Goal: Task Accomplishment & Management: Use online tool/utility

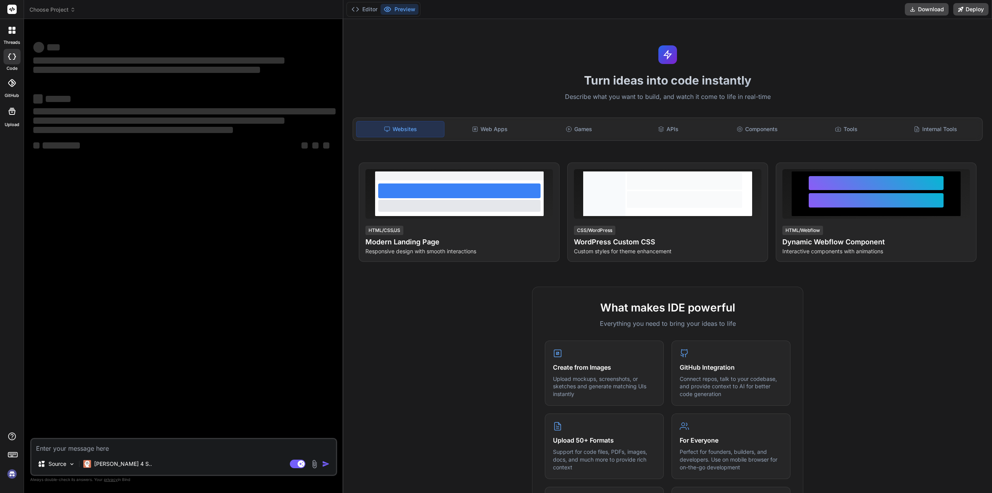
click at [11, 472] on img at bounding box center [11, 473] width 13 height 13
click at [13, 475] on img at bounding box center [11, 473] width 13 height 13
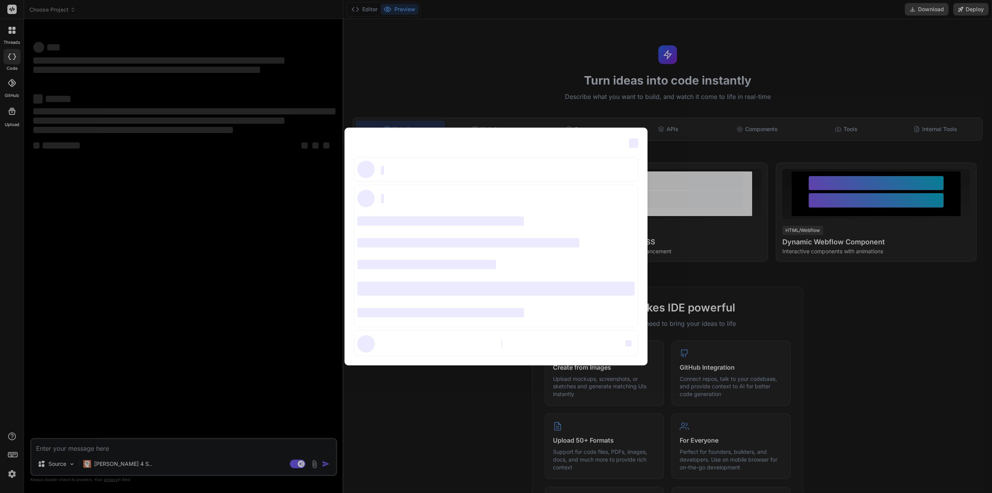
click at [637, 143] on span "‌" at bounding box center [633, 142] width 9 height 9
click at [115, 464] on div "‌ ‌ ‌ ‌ ‌ ‌ ‌ ‌ ‌ ‌ ‌ ‌ ‌ ‌ ‌" at bounding box center [496, 246] width 992 height 493
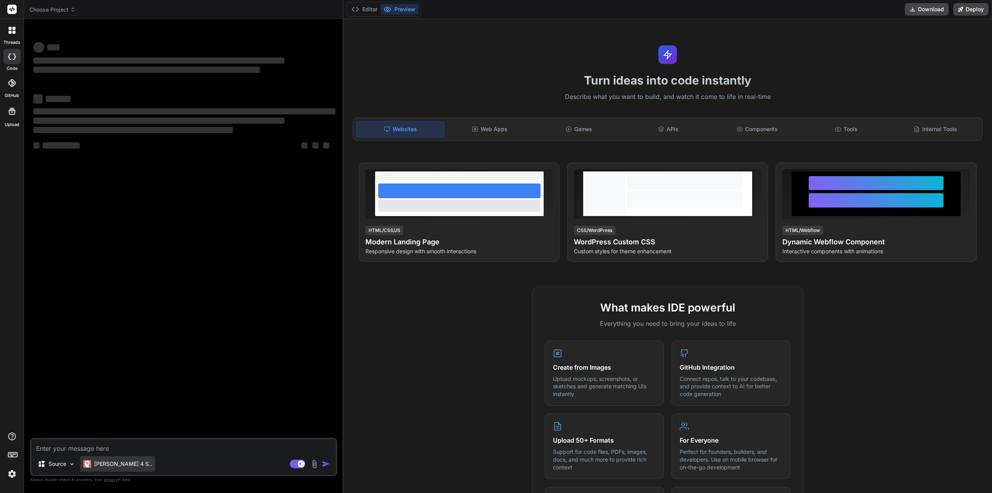
click at [118, 464] on p "[PERSON_NAME] 4 S.." at bounding box center [123, 464] width 58 height 8
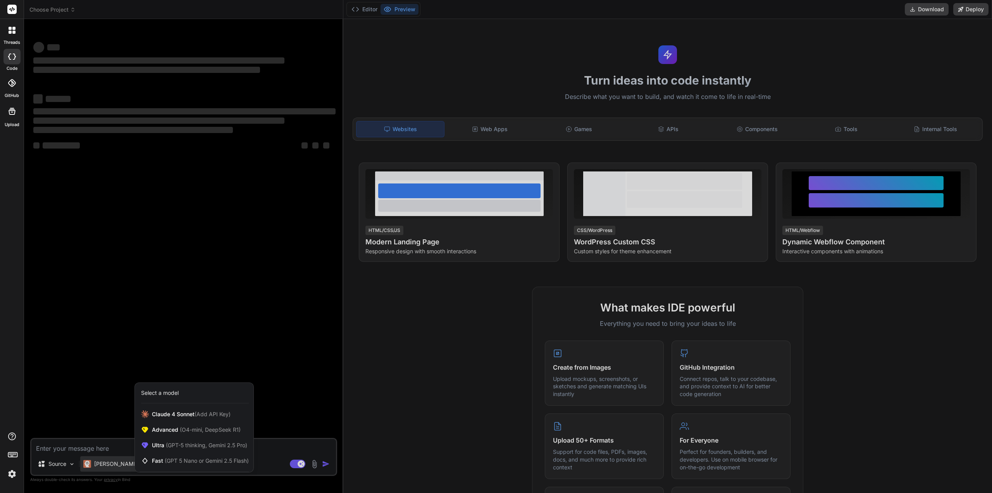
click at [259, 281] on div at bounding box center [496, 246] width 992 height 493
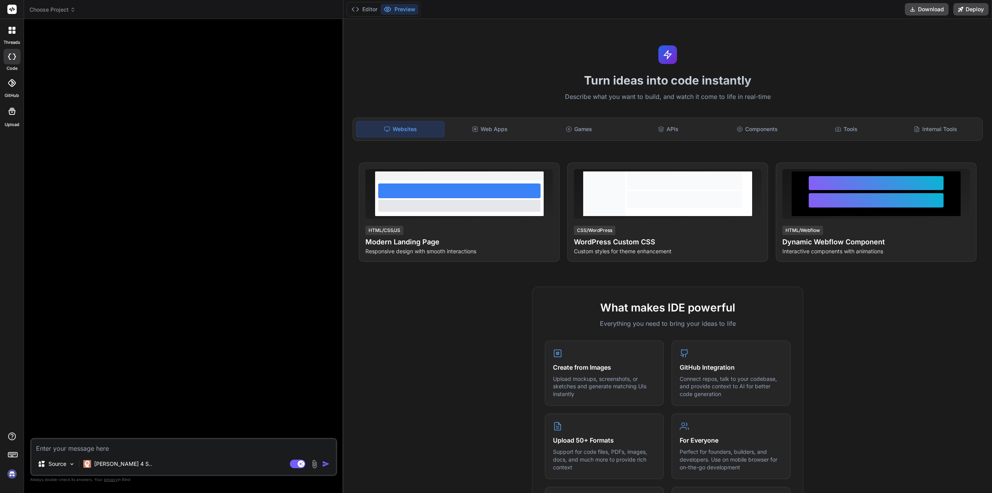
click at [11, 474] on img at bounding box center [11, 473] width 13 height 13
click at [19, 90] on div at bounding box center [11, 82] width 17 height 17
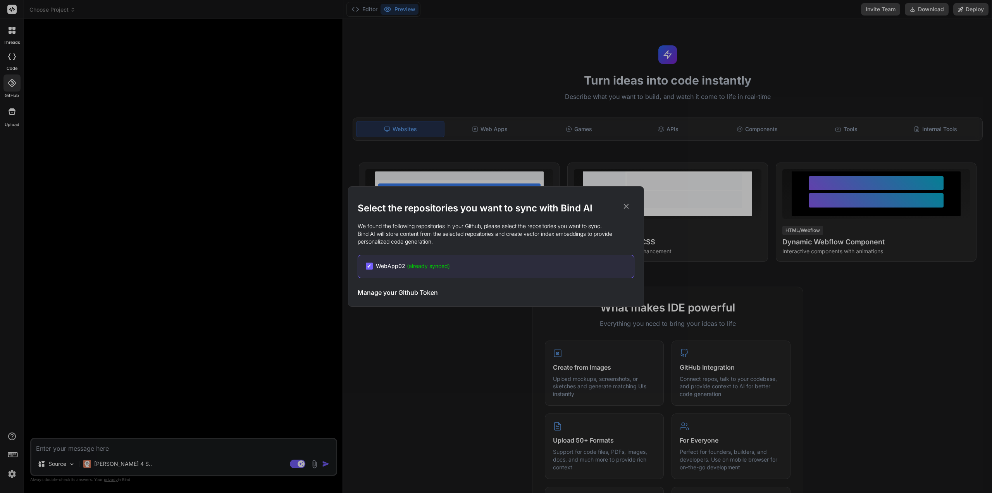
click at [626, 205] on icon at bounding box center [626, 206] width 5 height 5
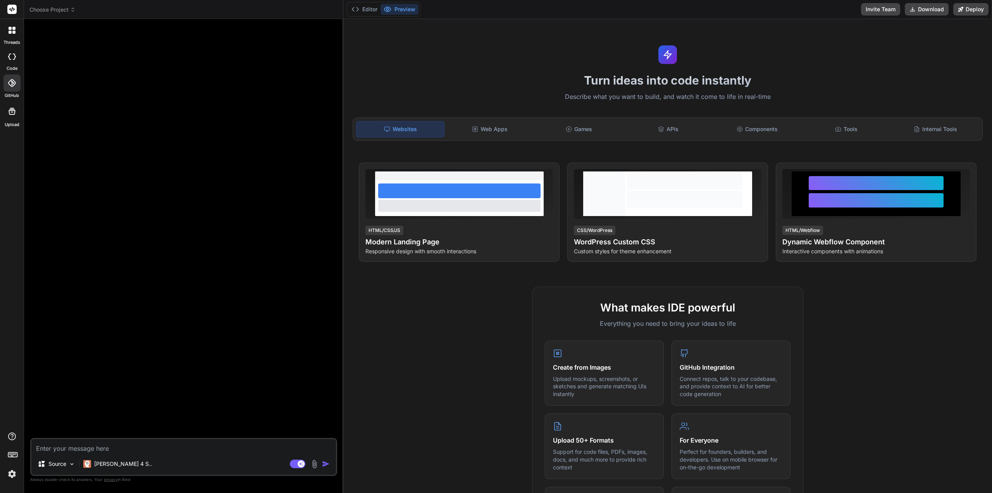
click at [11, 476] on img at bounding box center [11, 473] width 13 height 13
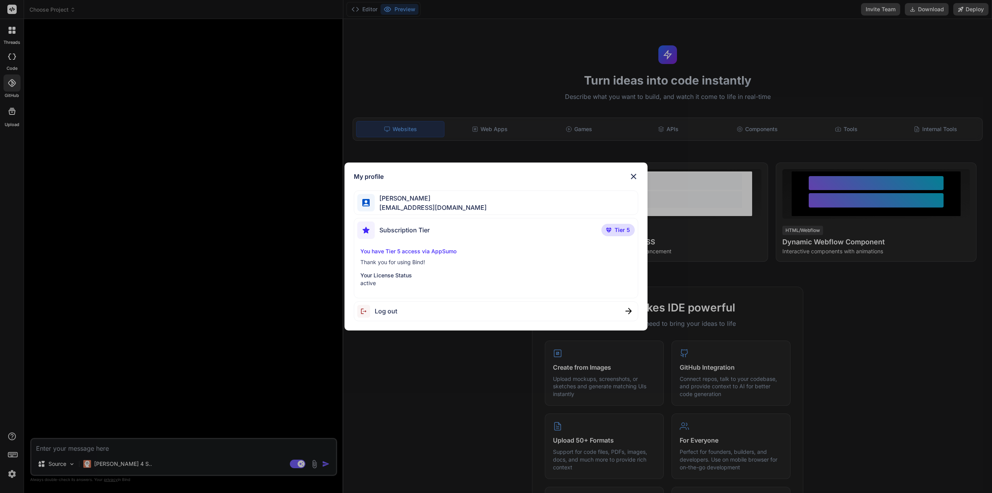
click at [844, 78] on div "My profile [PERSON_NAME] [PERSON_NAME][EMAIL_ADDRESS][DOMAIN_NAME] Subscription…" at bounding box center [496, 246] width 992 height 493
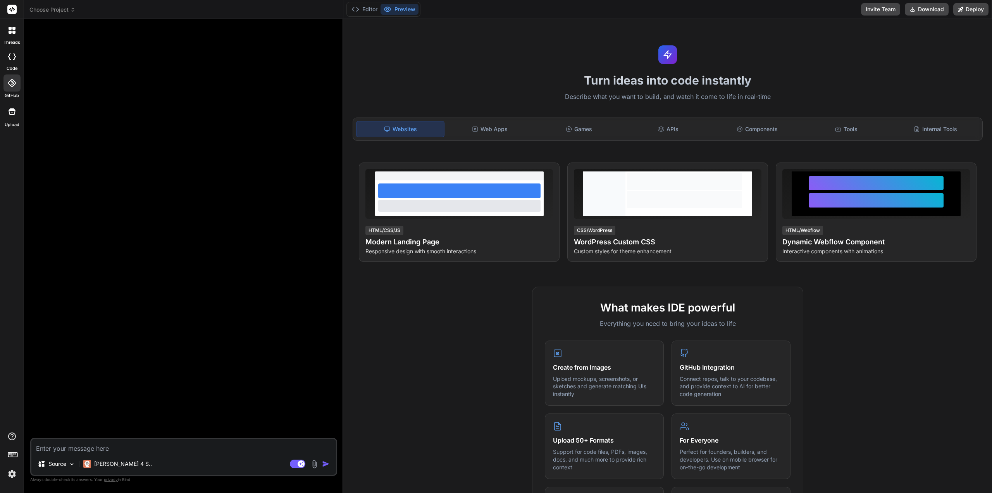
click at [7, 34] on div at bounding box center [12, 30] width 16 height 16
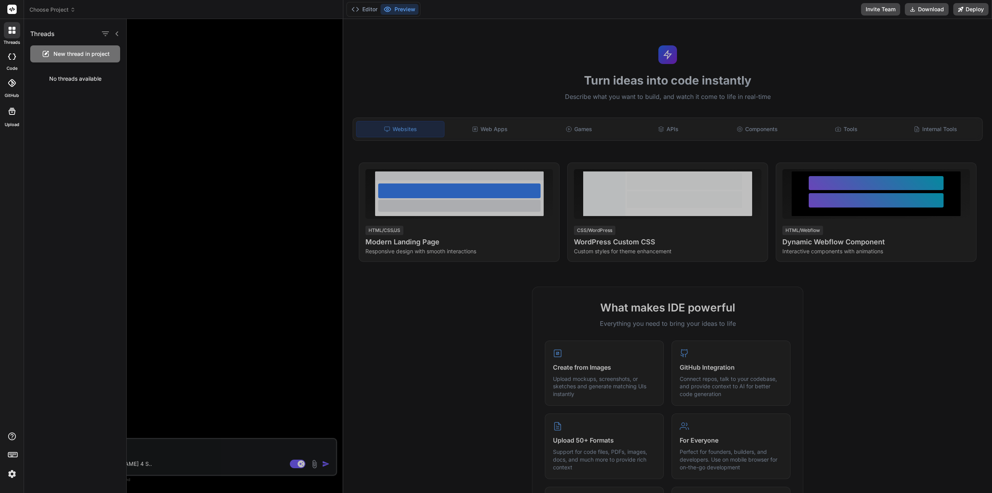
click at [75, 55] on span "New thread in project" at bounding box center [81, 54] width 56 height 8
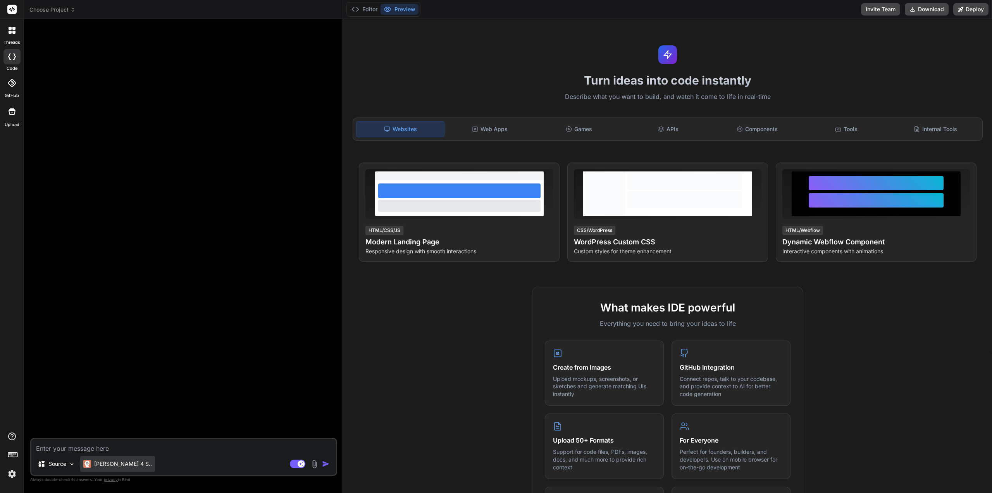
click at [127, 465] on div "[PERSON_NAME] 4 S.." at bounding box center [117, 464] width 75 height 16
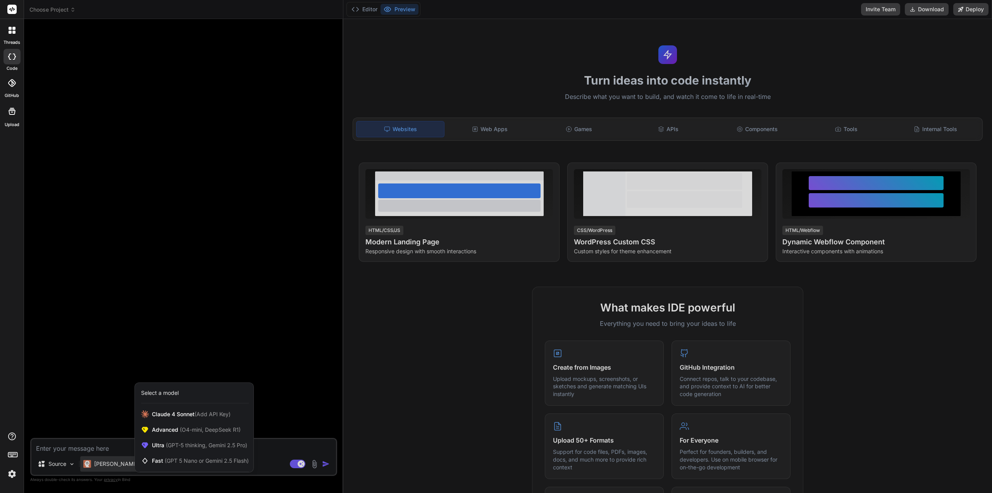
click at [65, 460] on div at bounding box center [496, 246] width 992 height 493
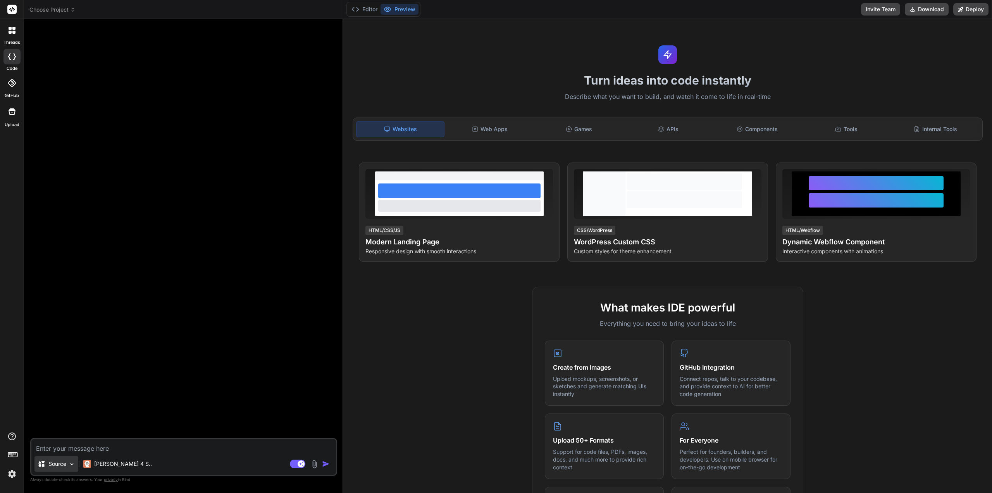
click at [69, 464] on img at bounding box center [72, 463] width 7 height 7
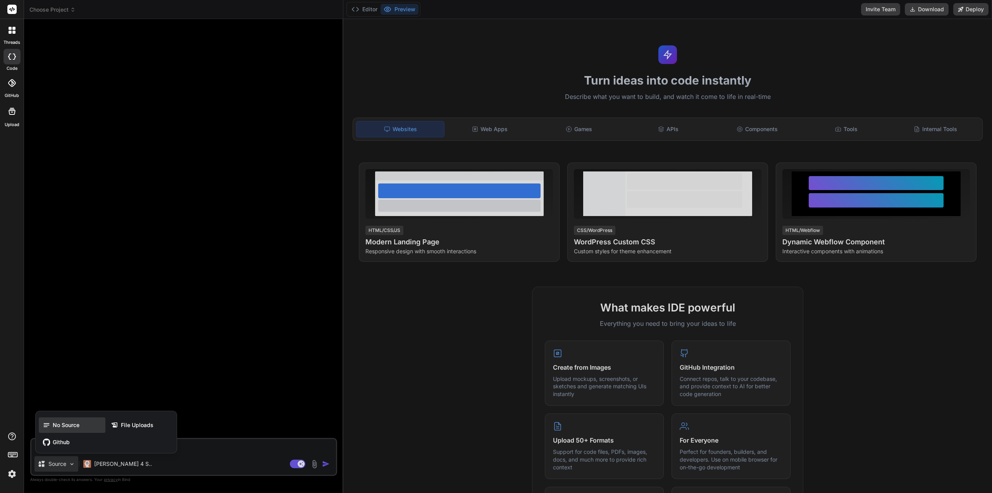
click at [81, 429] on div "No Source" at bounding box center [72, 425] width 67 height 16
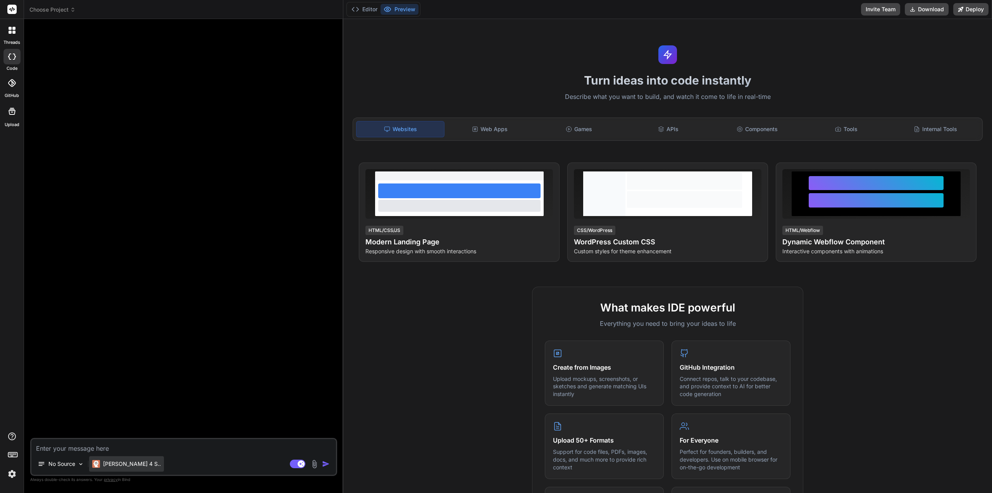
click at [129, 461] on p "[PERSON_NAME] 4 S.." at bounding box center [132, 464] width 58 height 8
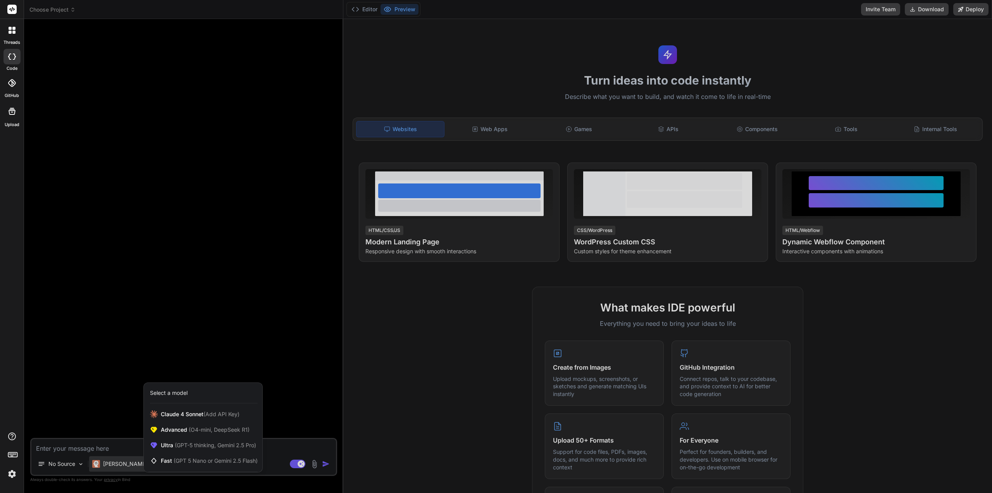
click at [135, 448] on div at bounding box center [496, 246] width 992 height 493
type textarea "x"
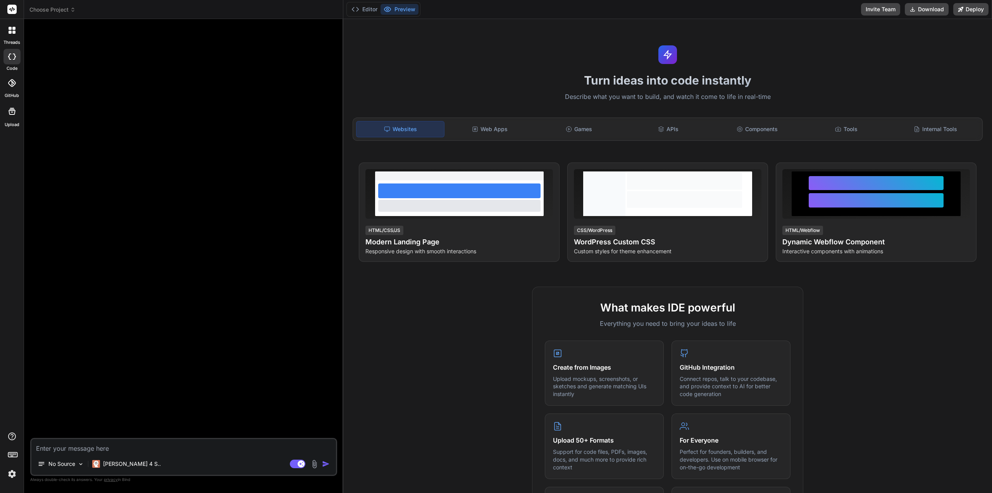
click at [132, 448] on textarea at bounding box center [183, 446] width 305 height 14
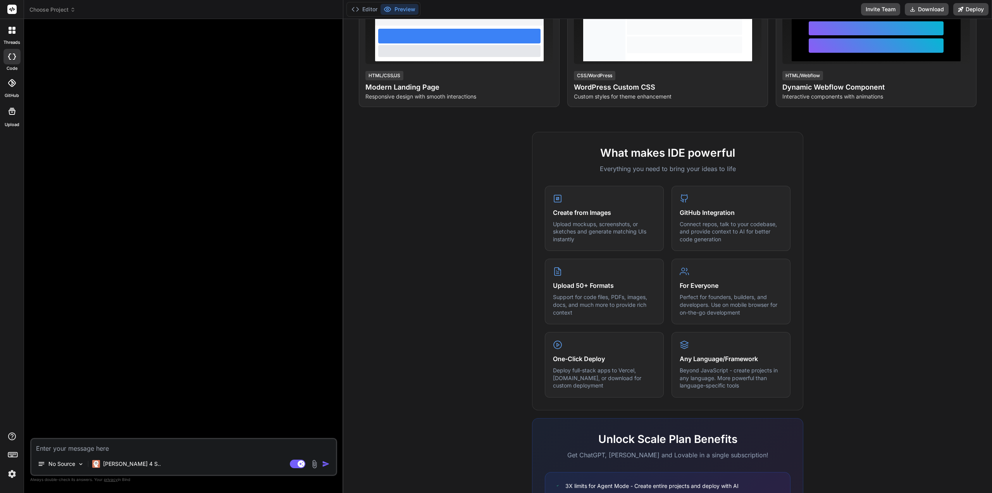
scroll to position [155, 0]
click at [244, 286] on div at bounding box center [184, 231] width 305 height 412
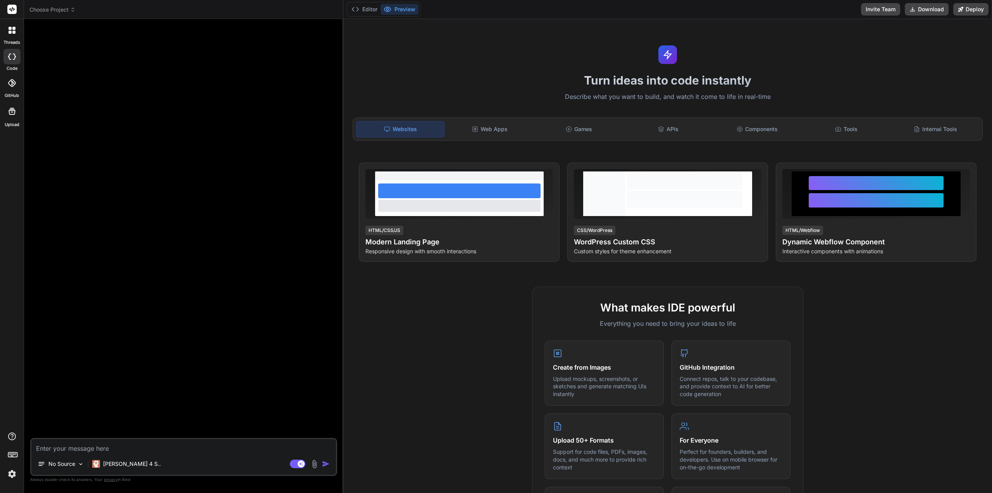
scroll to position [0, 0]
click at [481, 130] on div "Web Apps" at bounding box center [490, 129] width 88 height 16
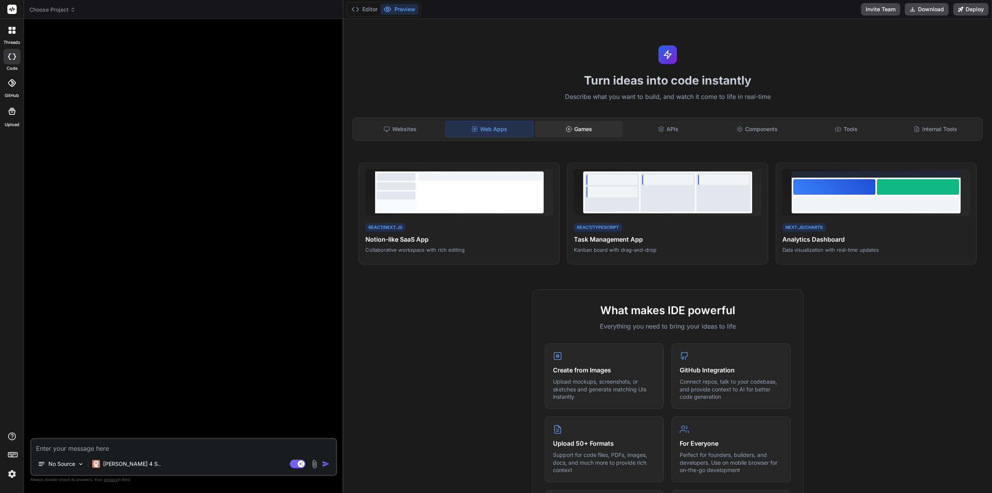
click at [566, 127] on icon at bounding box center [569, 129] width 6 height 6
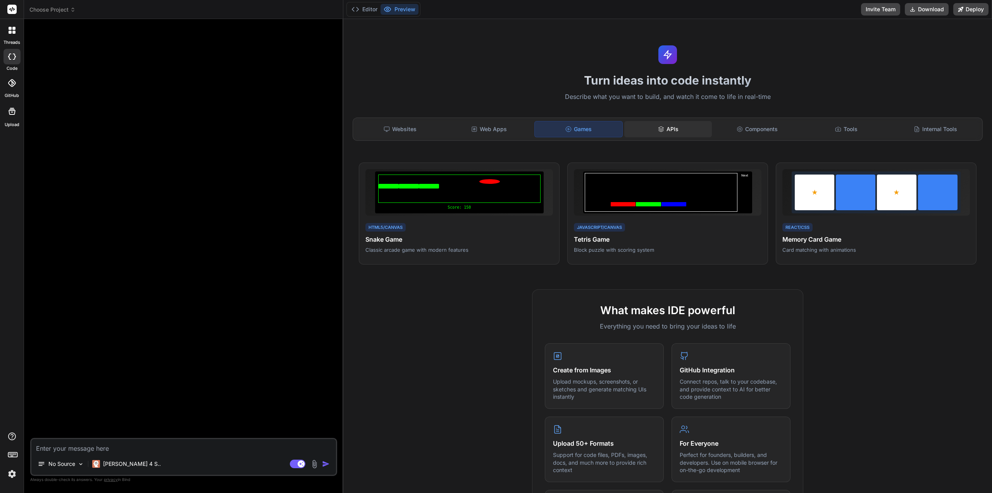
click at [653, 131] on div "APIs" at bounding box center [668, 129] width 88 height 16
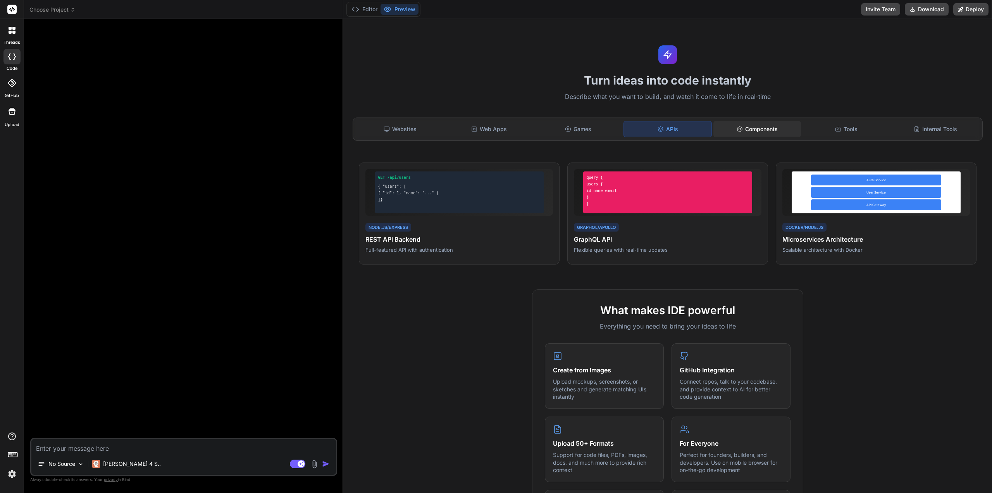
click at [752, 129] on div "Components" at bounding box center [758, 129] width 88 height 16
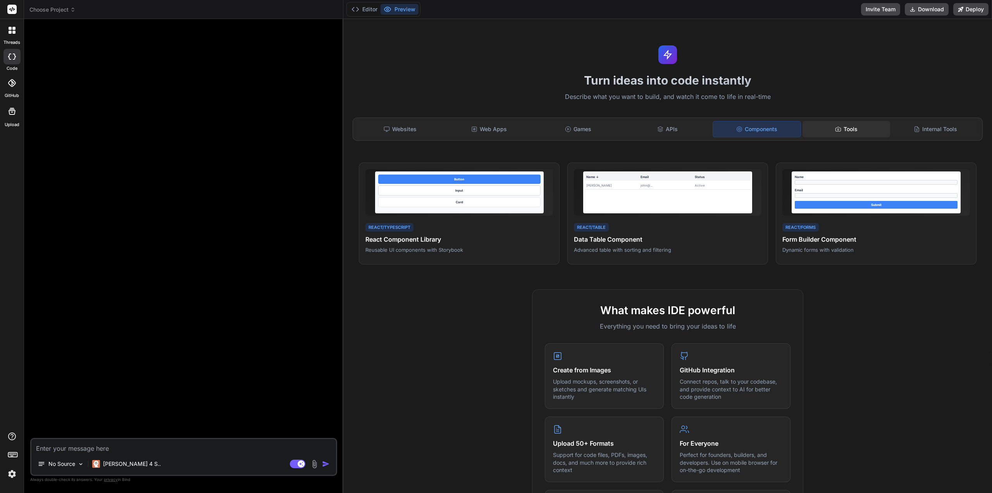
click at [835, 130] on icon at bounding box center [838, 129] width 6 height 6
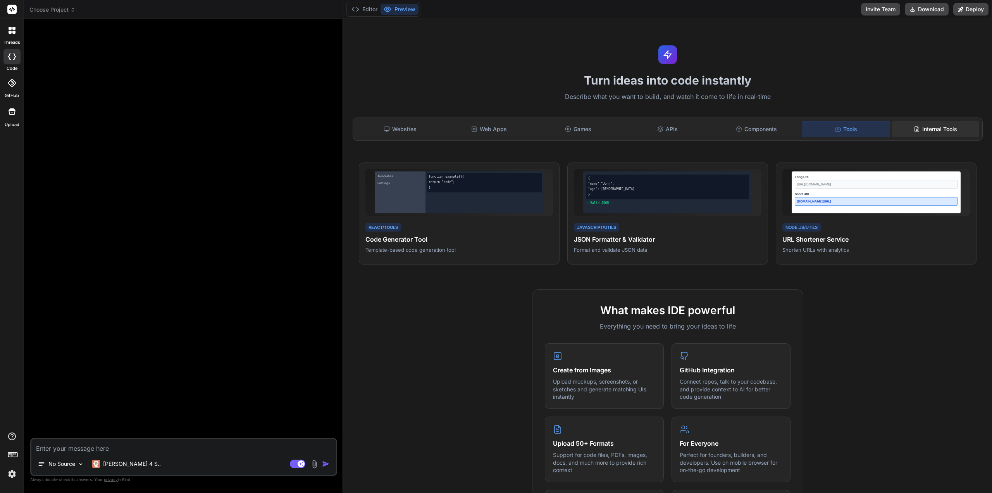
click at [914, 129] on icon at bounding box center [917, 129] width 6 height 6
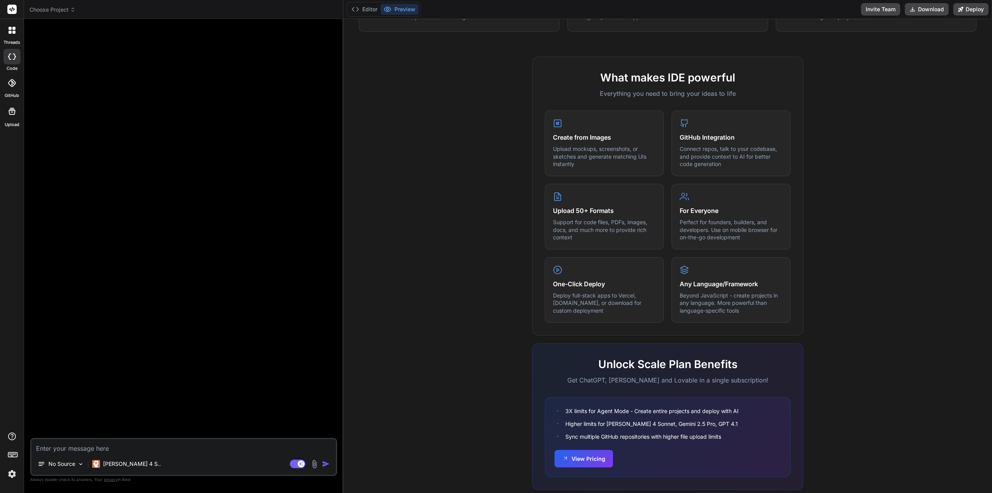
scroll to position [246, 0]
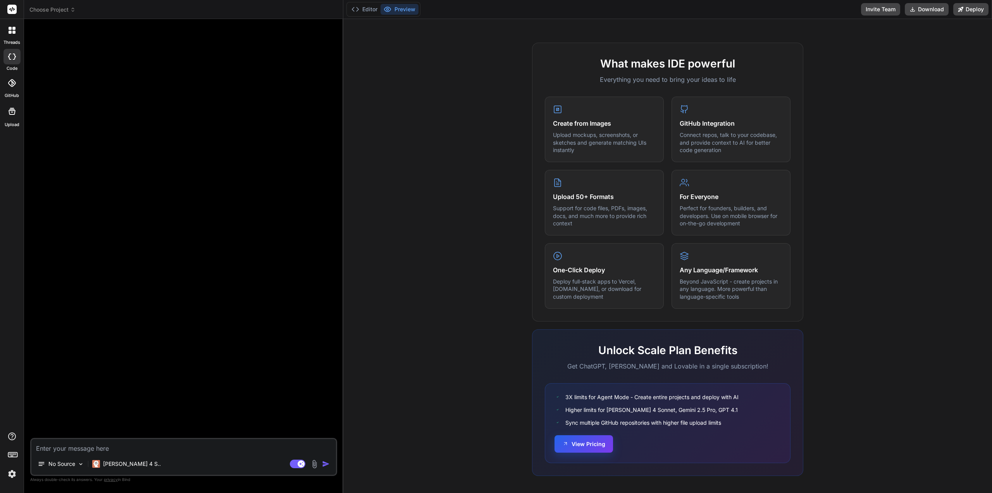
click at [598, 446] on button "View Pricing" at bounding box center [584, 443] width 59 height 17
click at [12, 455] on icon at bounding box center [12, 453] width 11 height 11
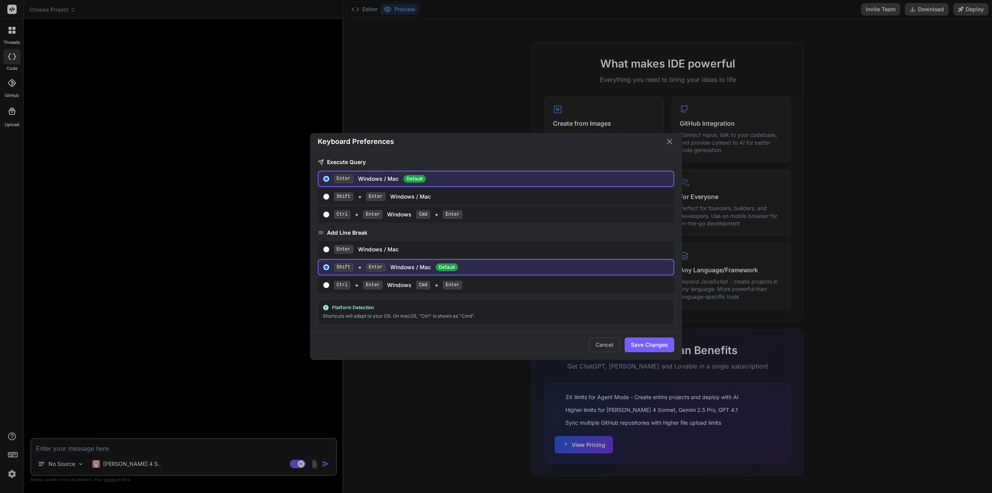
click at [665, 148] on div "Keyboard Preferences" at bounding box center [496, 141] width 372 height 17
click at [667, 145] on icon "Close" at bounding box center [669, 141] width 9 height 9
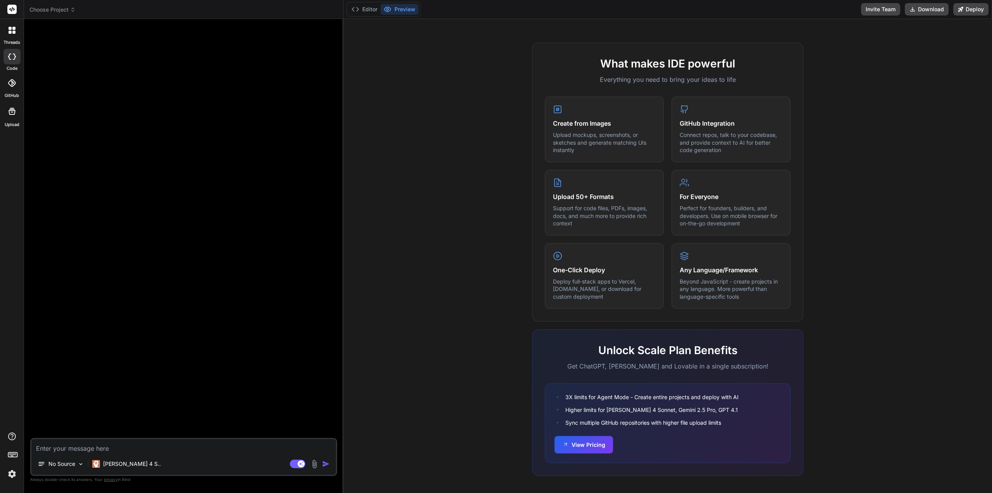
click at [11, 476] on img at bounding box center [11, 473] width 13 height 13
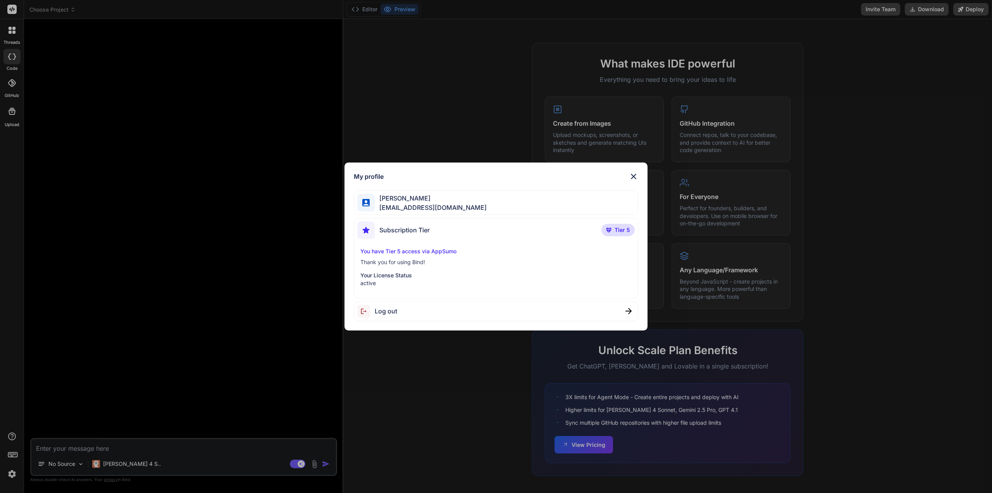
click at [617, 234] on p "Tier 5" at bounding box center [618, 230] width 33 height 12
click at [408, 276] on p "Your License Status" at bounding box center [495, 275] width 271 height 8
click at [417, 228] on span "Subscription Tier" at bounding box center [404, 229] width 50 height 9
click at [637, 182] on div "My profile [PERSON_NAME] [PERSON_NAME][EMAIL_ADDRESS][DOMAIN_NAME] Subscription…" at bounding box center [496, 246] width 303 height 168
click at [805, 249] on div "My profile [PERSON_NAME] [PERSON_NAME][EMAIL_ADDRESS][DOMAIN_NAME] Subscription…" at bounding box center [496, 246] width 992 height 493
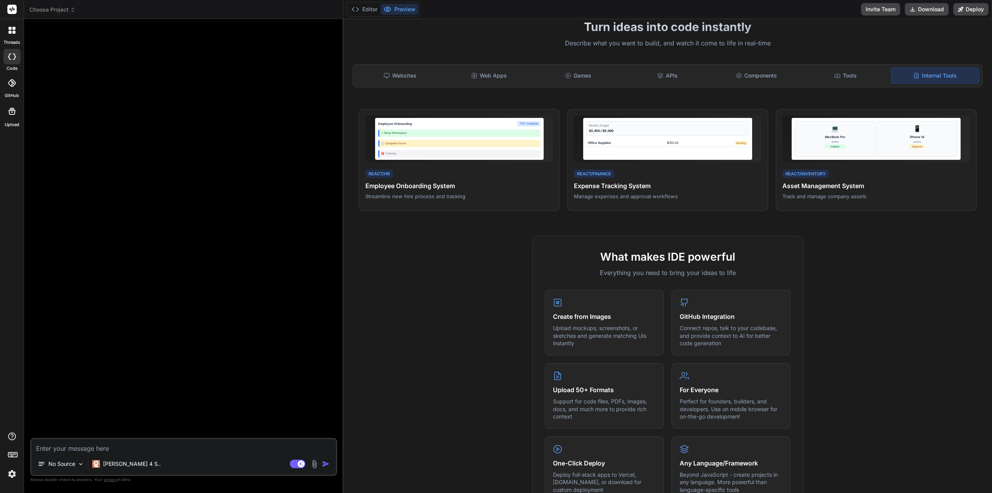
scroll to position [53, 0]
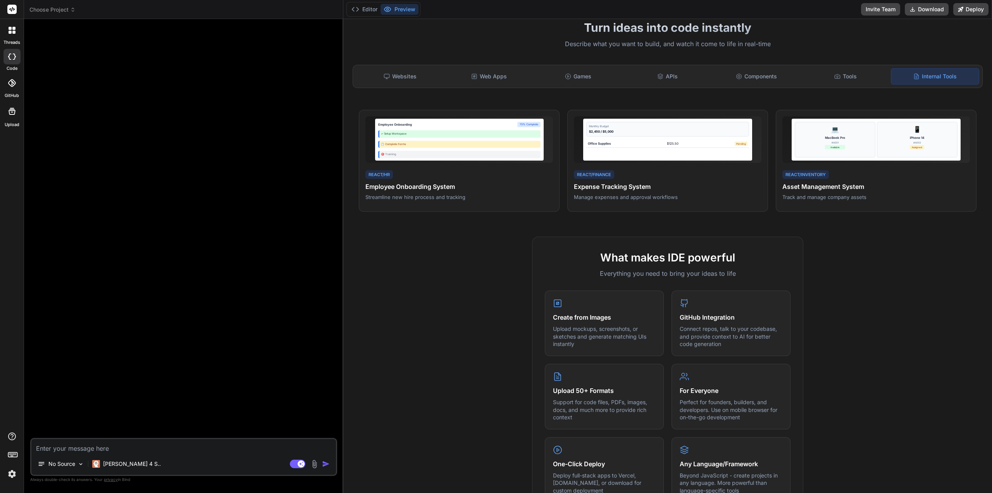
click at [10, 89] on div at bounding box center [11, 82] width 17 height 17
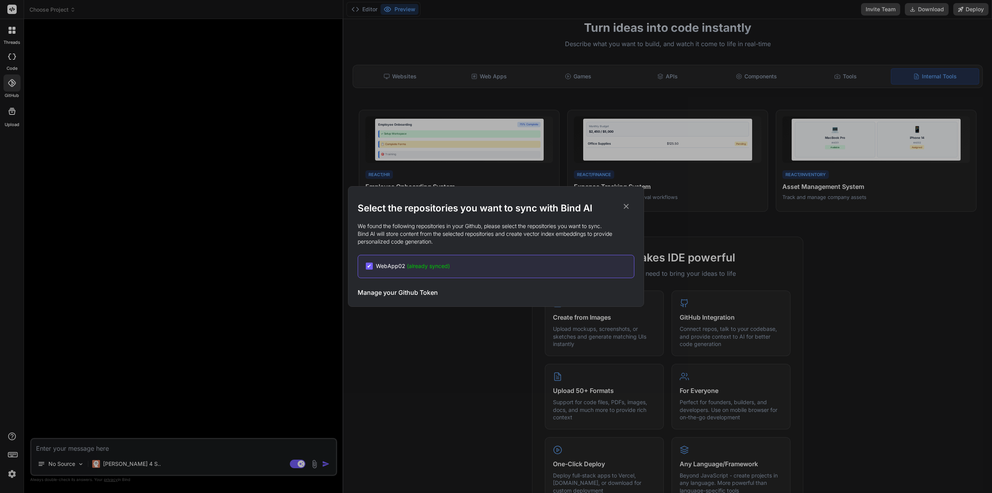
click at [427, 293] on h3 "Manage your Github Token" at bounding box center [398, 292] width 80 height 9
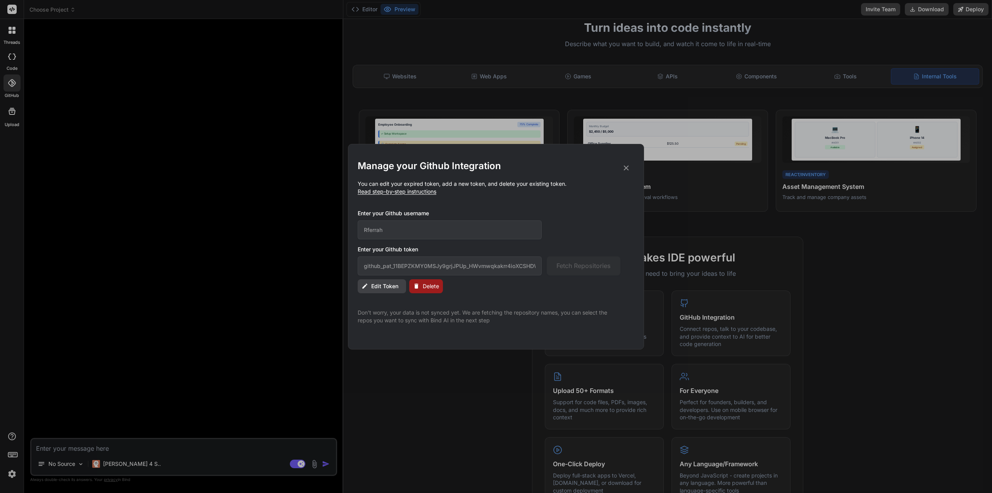
click at [628, 167] on icon at bounding box center [626, 168] width 9 height 9
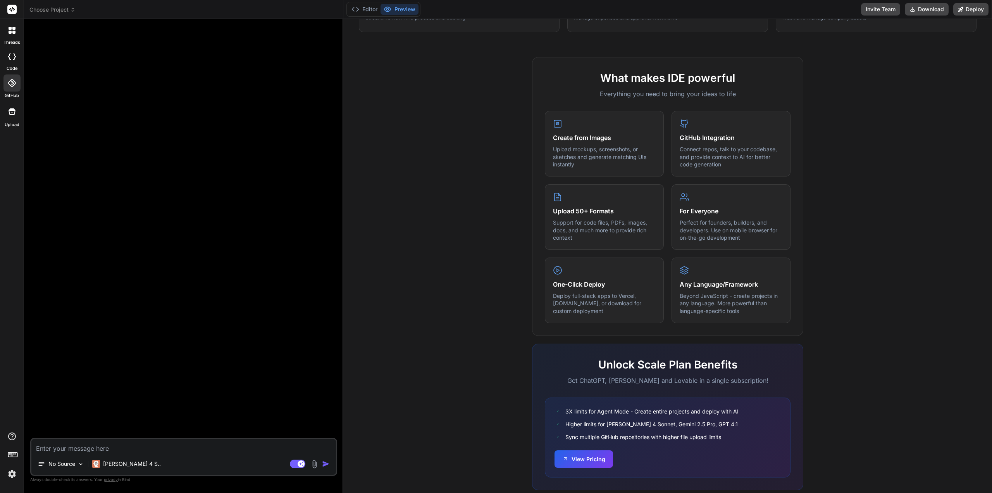
scroll to position [246, 0]
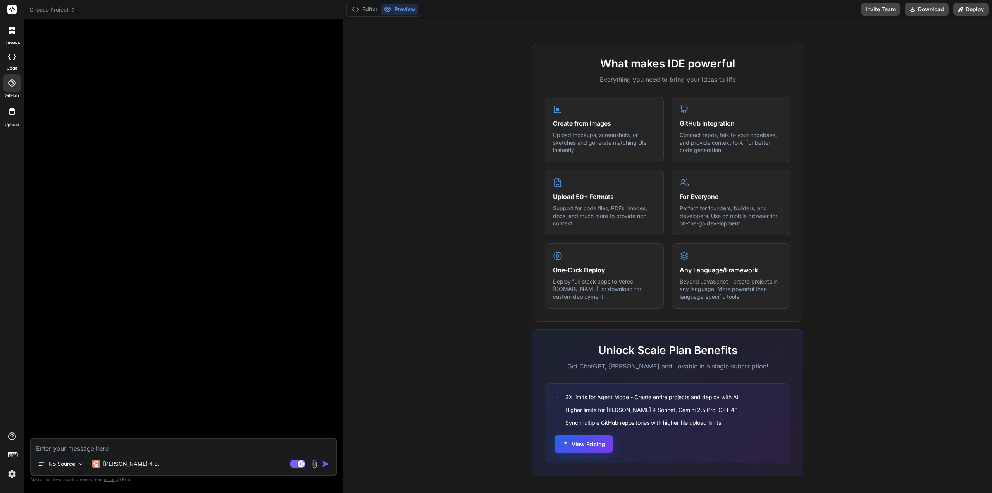
click at [581, 438] on button "View Pricing" at bounding box center [584, 443] width 59 height 17
click at [16, 40] on label "threads" at bounding box center [11, 42] width 17 height 7
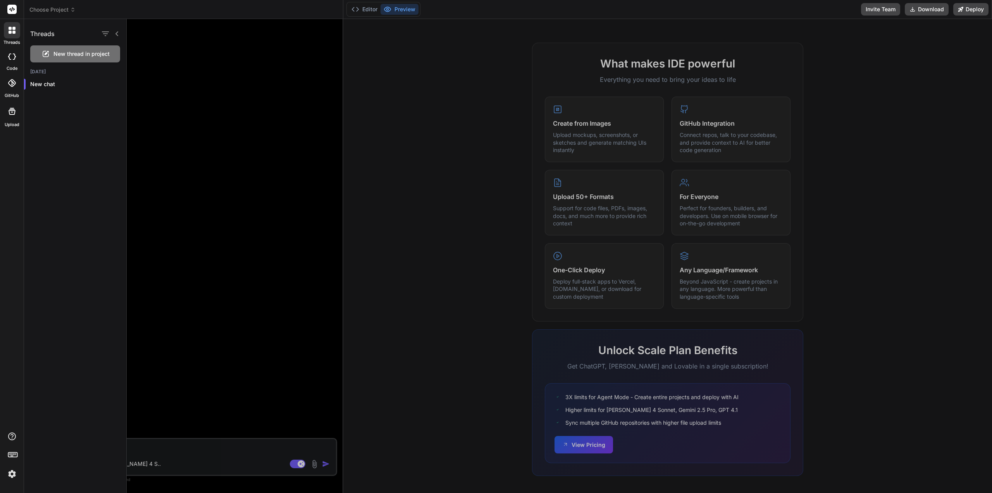
click at [271, 204] on div at bounding box center [559, 256] width 865 height 474
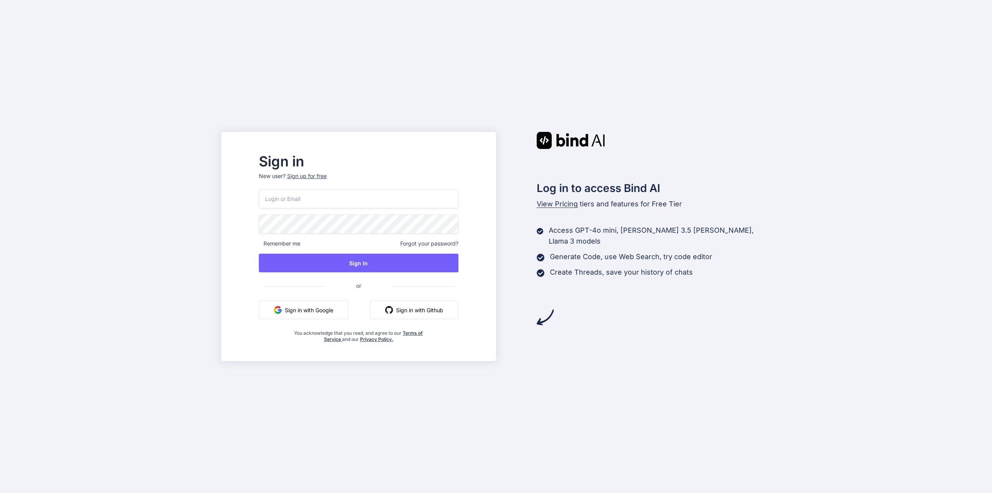
click at [393, 200] on input "email" at bounding box center [359, 198] width 200 height 19
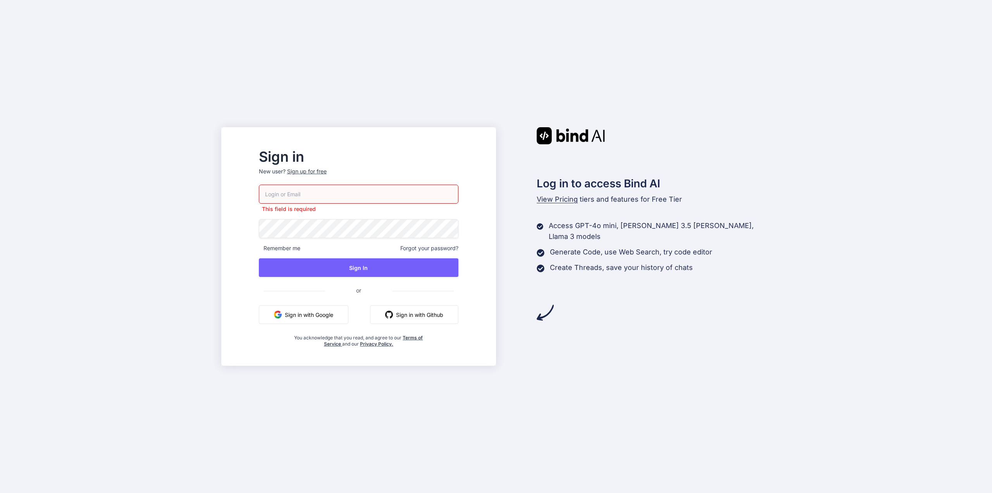
type input "[EMAIL_ADDRESS][DOMAIN_NAME]"
click at [384, 264] on button "Sign In" at bounding box center [359, 267] width 200 height 19
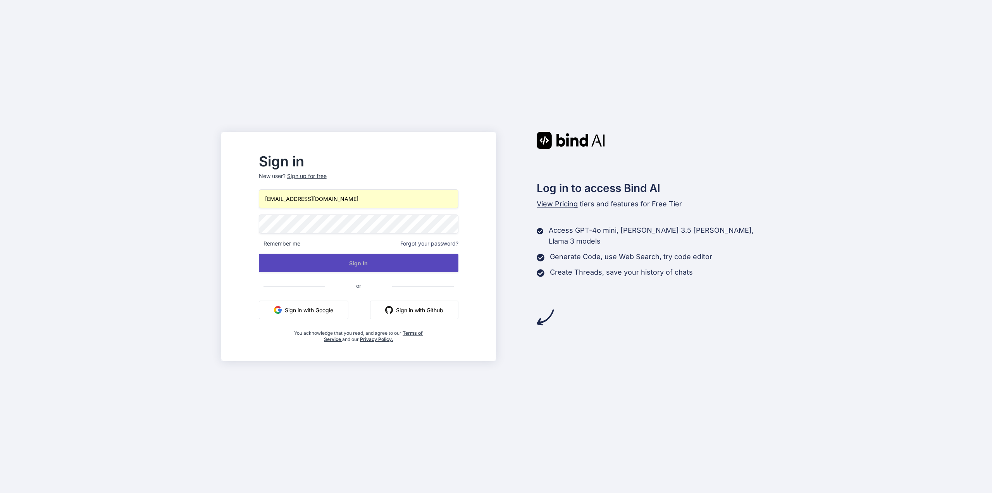
click at [366, 262] on button "Sign In" at bounding box center [359, 262] width 200 height 19
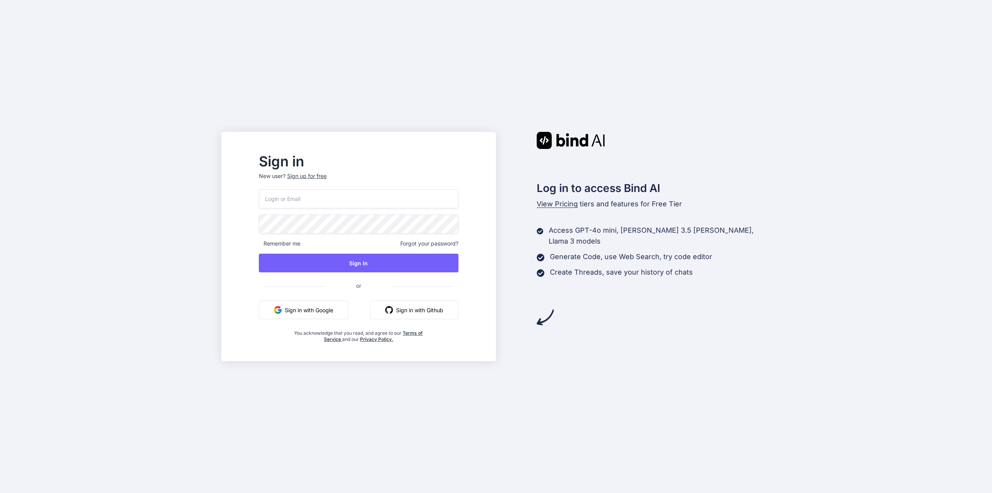
click at [417, 200] on input "email" at bounding box center [359, 198] width 200 height 19
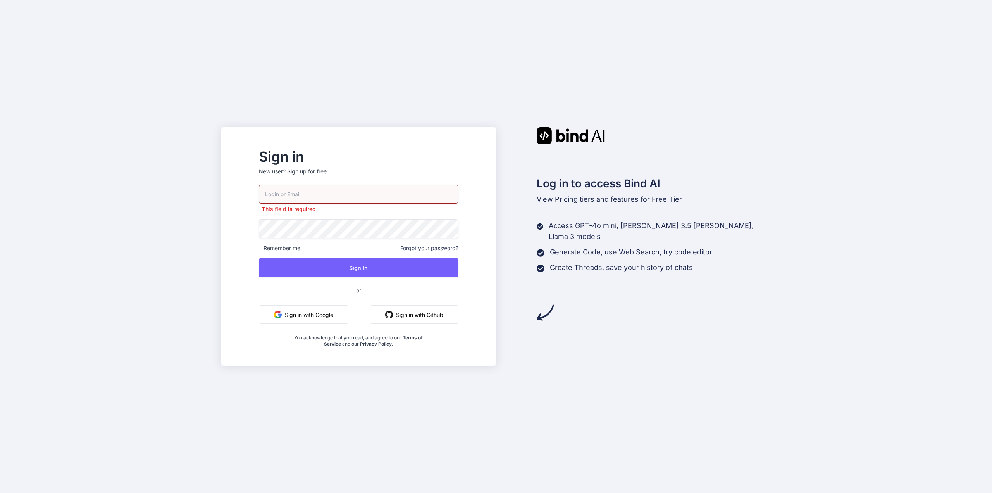
type input "[EMAIL_ADDRESS][DOMAIN_NAME]"
click at [388, 264] on button "Sign In" at bounding box center [359, 267] width 200 height 19
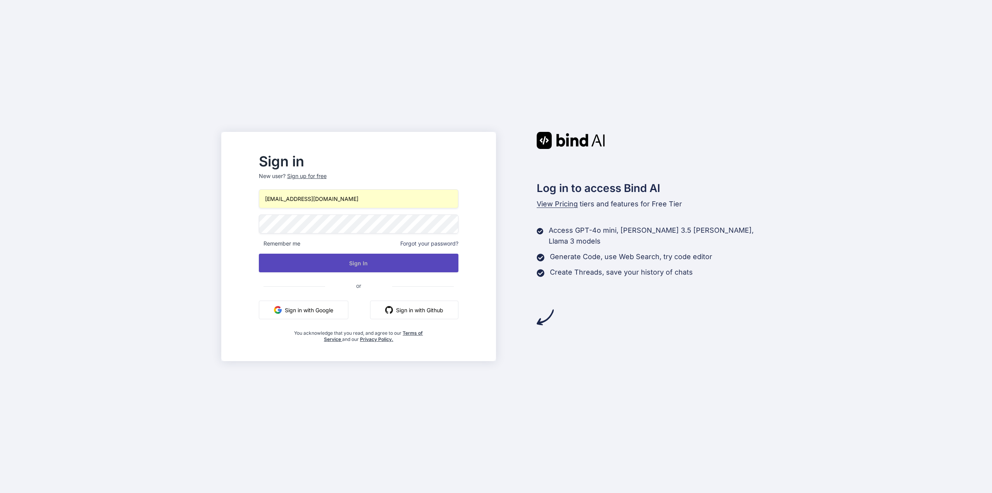
click at [388, 264] on button "Sign In" at bounding box center [359, 262] width 200 height 19
